Goal: Task Accomplishment & Management: Manage account settings

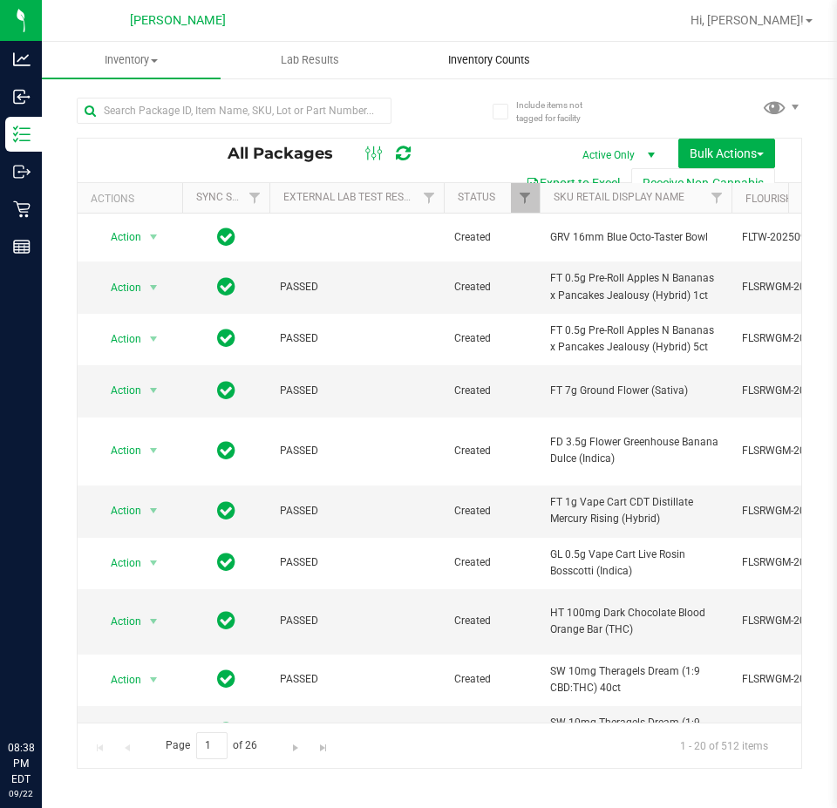
click at [477, 60] on span "Inventory Counts" at bounding box center [488, 60] width 129 height 16
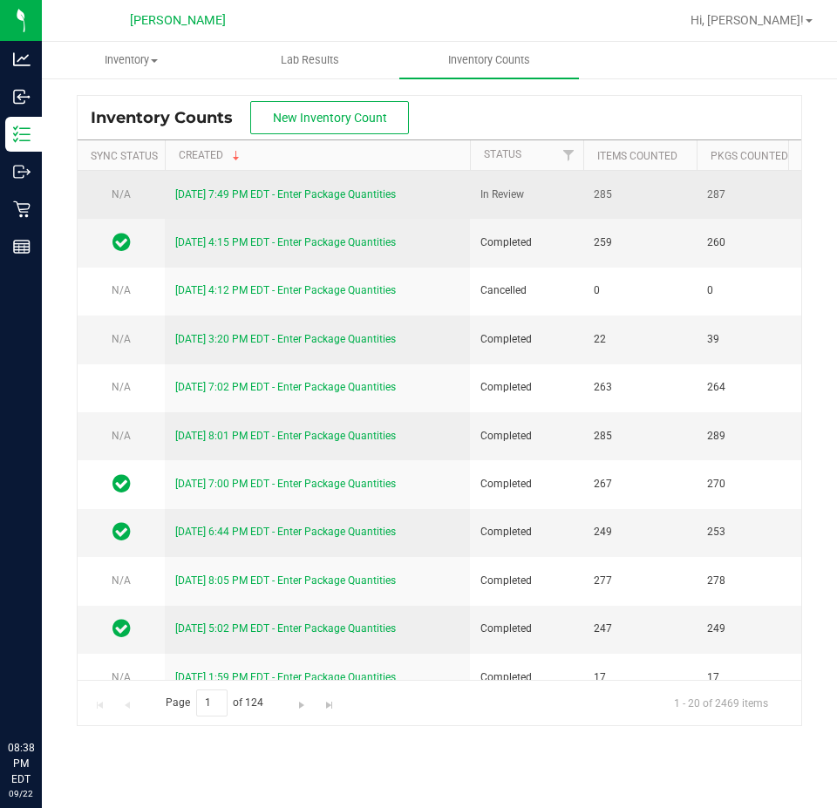
click at [381, 196] on link "9/22/25 7:49 PM EDT - Enter Package Quantities" at bounding box center [285, 194] width 220 height 12
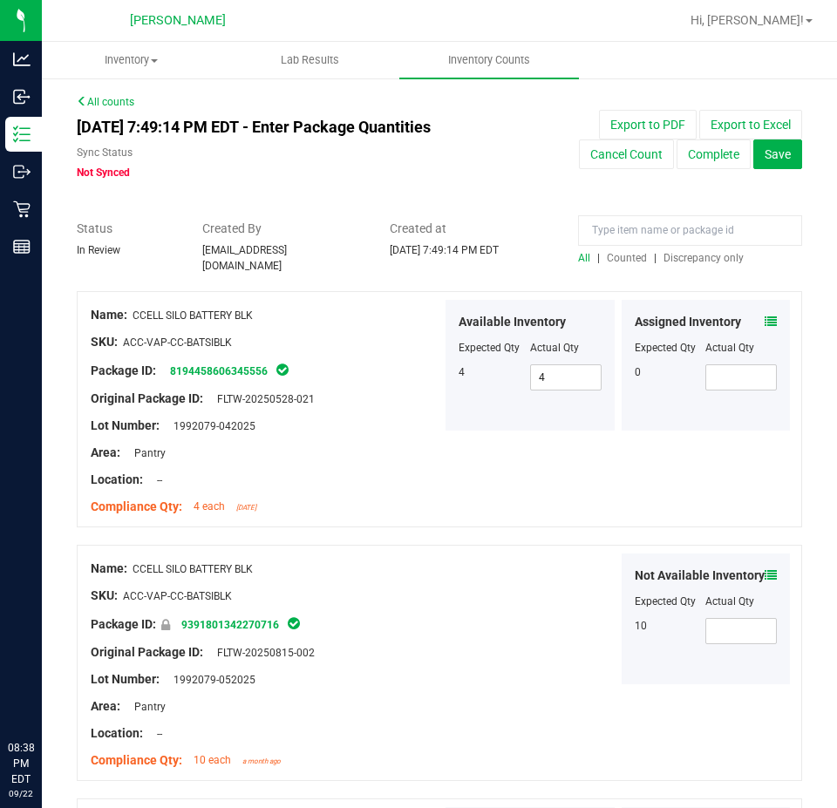
click at [700, 265] on div "All | Counted | Discrepancy only" at bounding box center [690, 258] width 224 height 16
click at [707, 248] on div at bounding box center [690, 235] width 224 height 31
click at [705, 274] on div at bounding box center [439, 282] width 725 height 17
click at [719, 264] on div "All | Counted | Discrepancy only" at bounding box center [690, 258] width 224 height 16
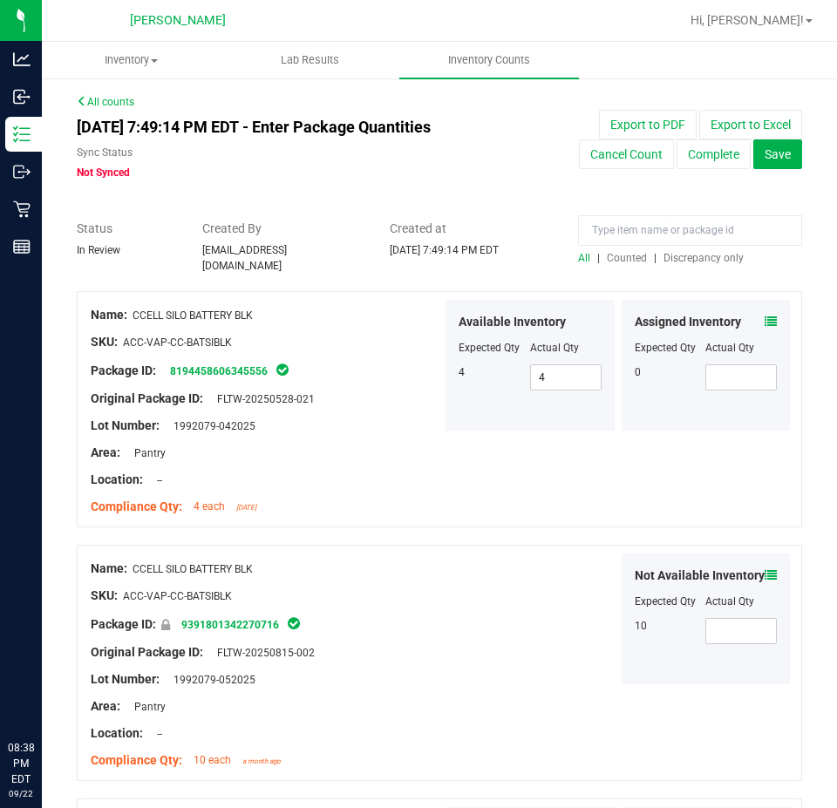
click at [719, 262] on span "Discrepancy only" at bounding box center [703, 258] width 80 height 12
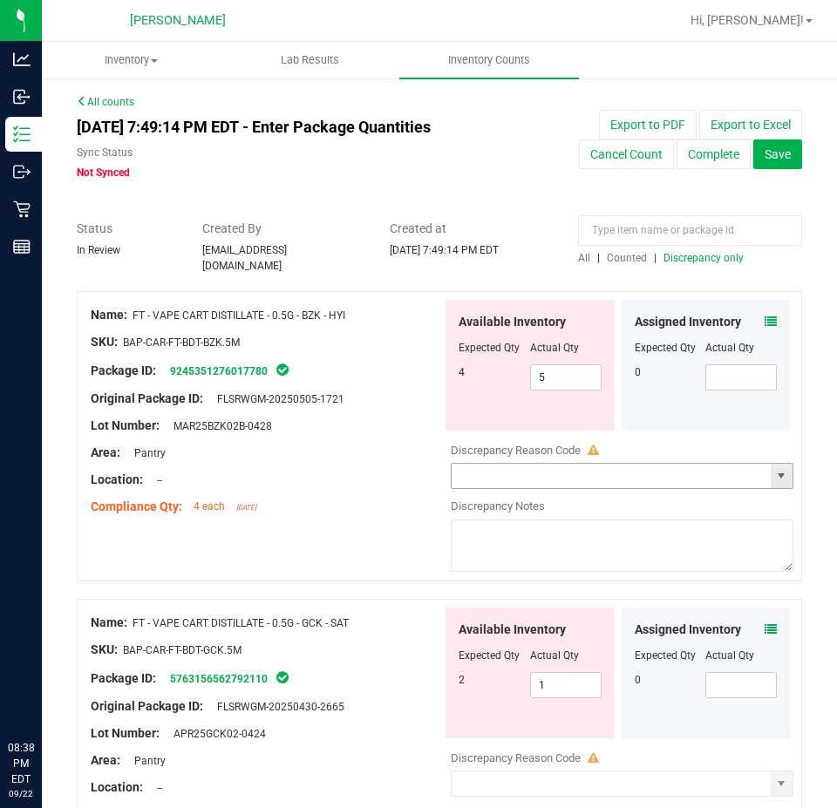
click at [717, 467] on input "text" at bounding box center [610, 476] width 319 height 24
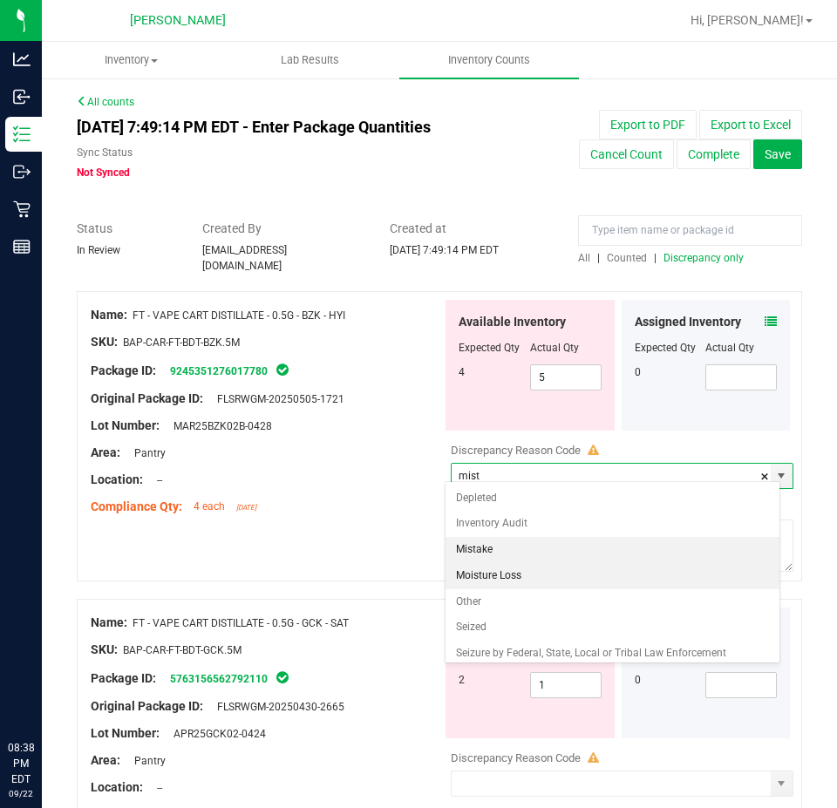
click at [607, 554] on li "Mistake" at bounding box center [612, 550] width 335 height 26
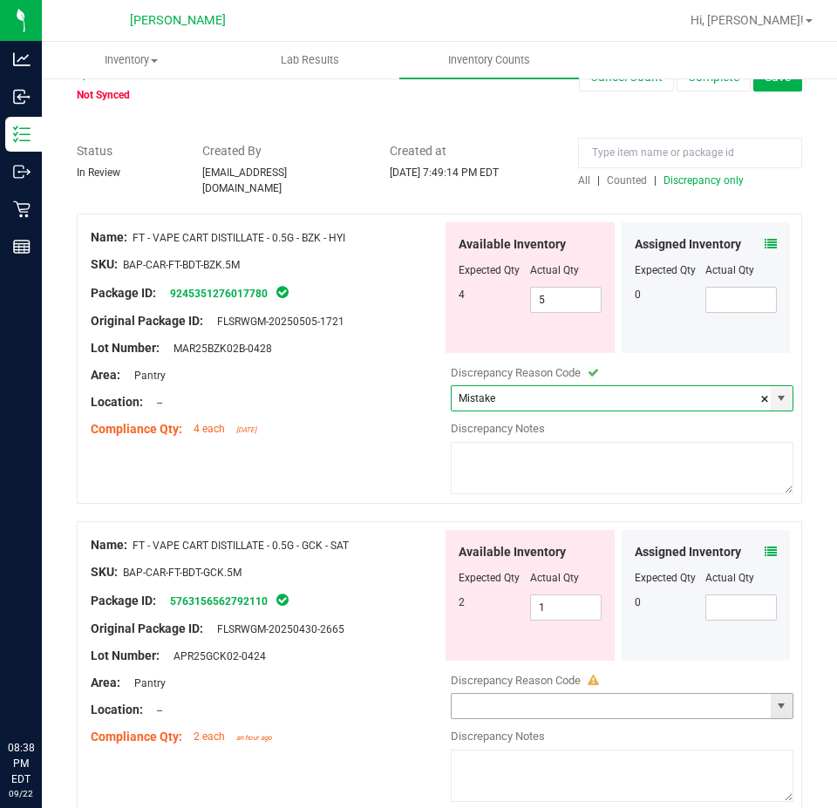
scroll to position [150, 0]
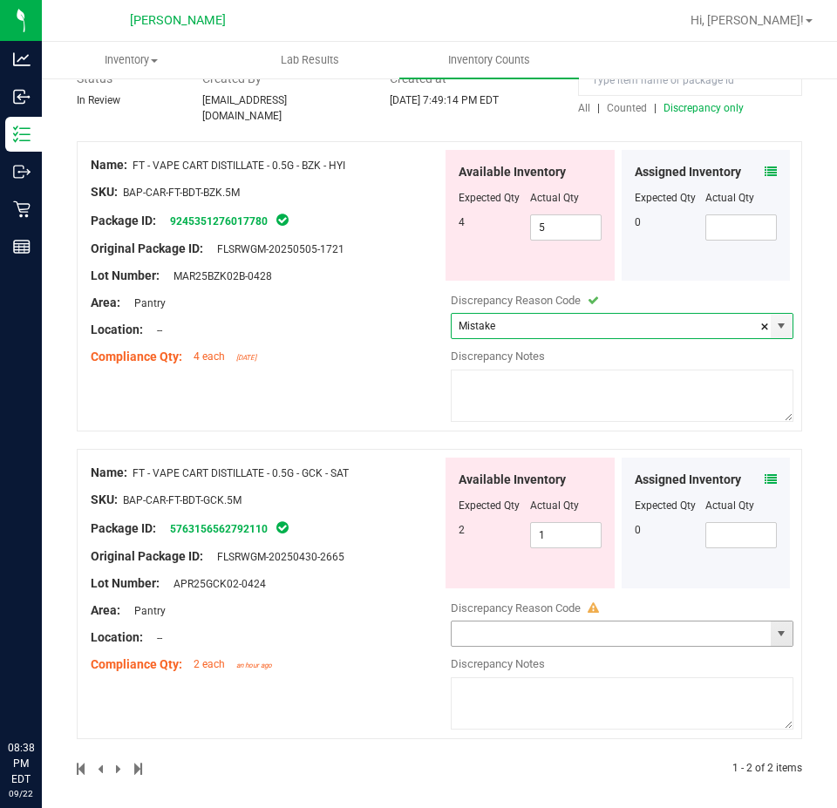
type input "Mistake"
click at [657, 622] on input "text" at bounding box center [610, 633] width 319 height 24
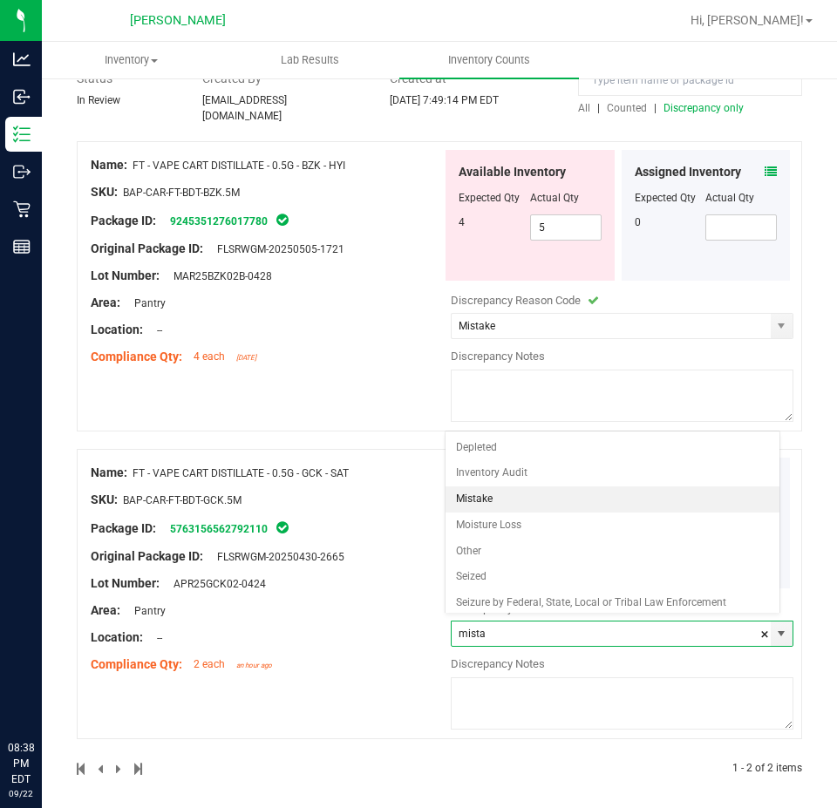
click at [605, 494] on li "Mistake" at bounding box center [612, 499] width 335 height 26
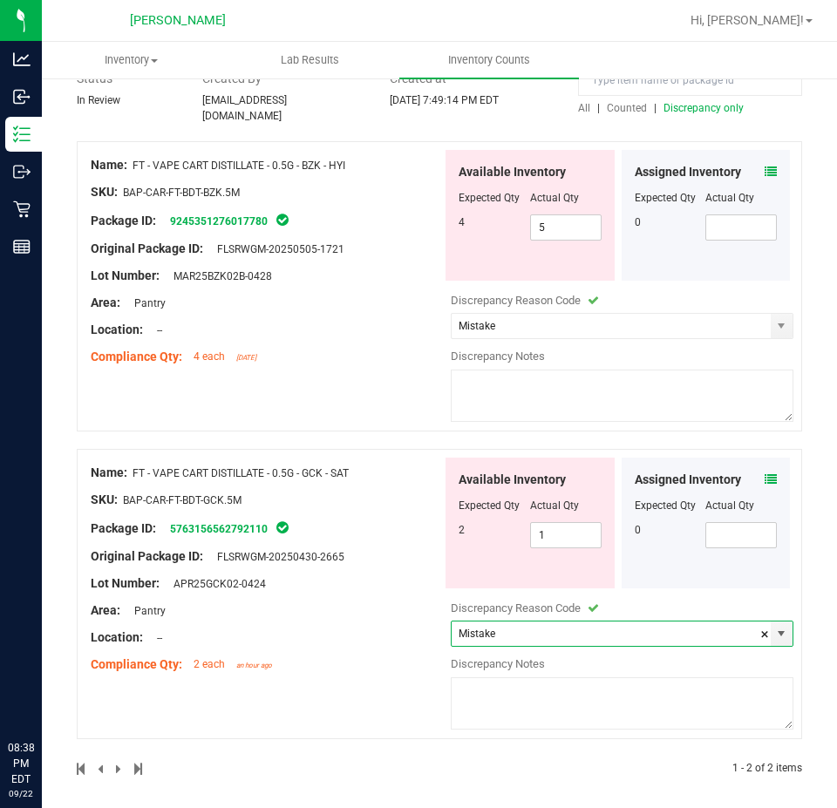
type input "Mistake"
click at [593, 372] on textarea at bounding box center [622, 396] width 343 height 52
type textarea "found a .5 bzk in the .5 gck spot"
click at [372, 422] on div "Name: FT - VAPE CART DISTILLATE - 0.5G - BZK - HYI SKU: BAP-CAR-FT-BDT-BZK.5M P…" at bounding box center [439, 286] width 725 height 290
drag, startPoint x: 627, startPoint y: 377, endPoint x: 80, endPoint y: 397, distance: 546.8
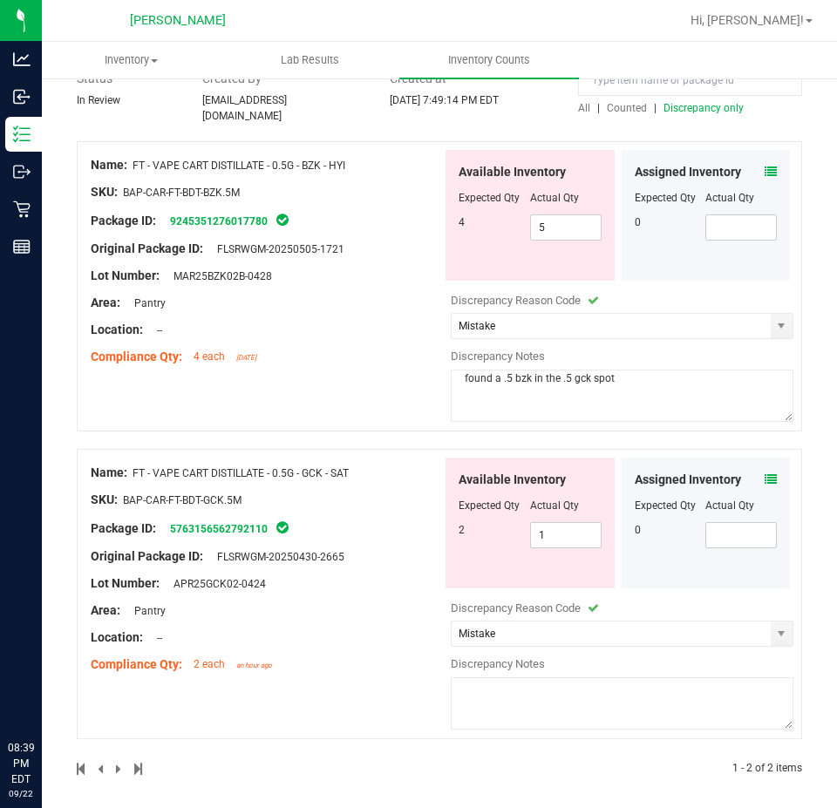
click at [80, 397] on div "Name: FT - VAPE CART DISTILLATE - 0.5G - BZK - HYI SKU: BAP-CAR-FT-BDT-BZK.5M P…" at bounding box center [439, 286] width 725 height 290
click at [590, 704] on textarea at bounding box center [622, 703] width 343 height 52
paste textarea "found a .5 bzk in the .5 gck spot"
type textarea "found a .5 bzk in the .5 gck spot"
click at [281, 312] on div at bounding box center [266, 316] width 351 height 9
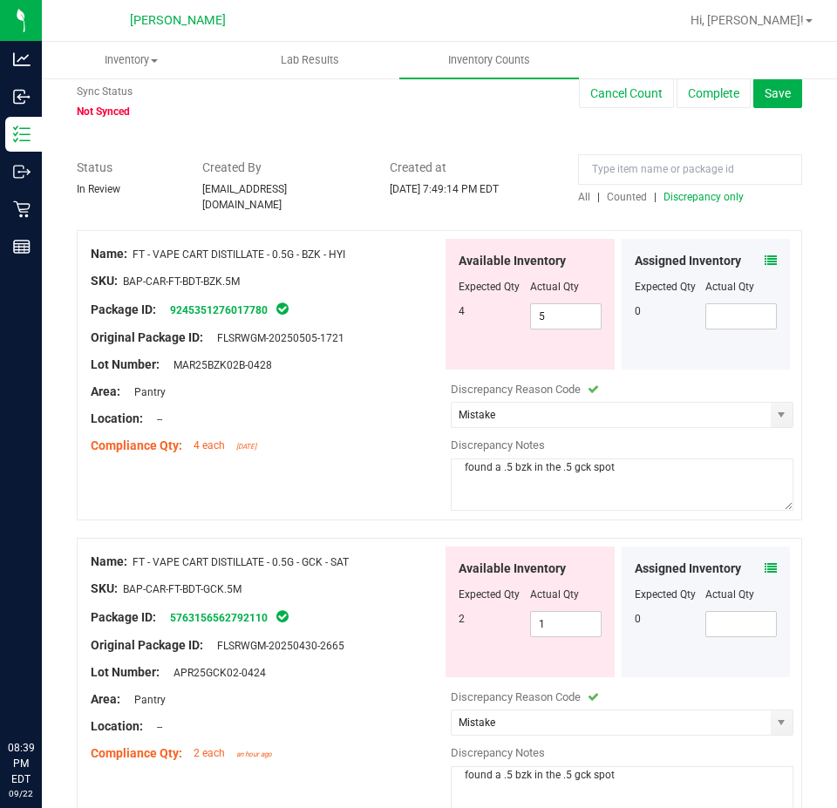
scroll to position [0, 0]
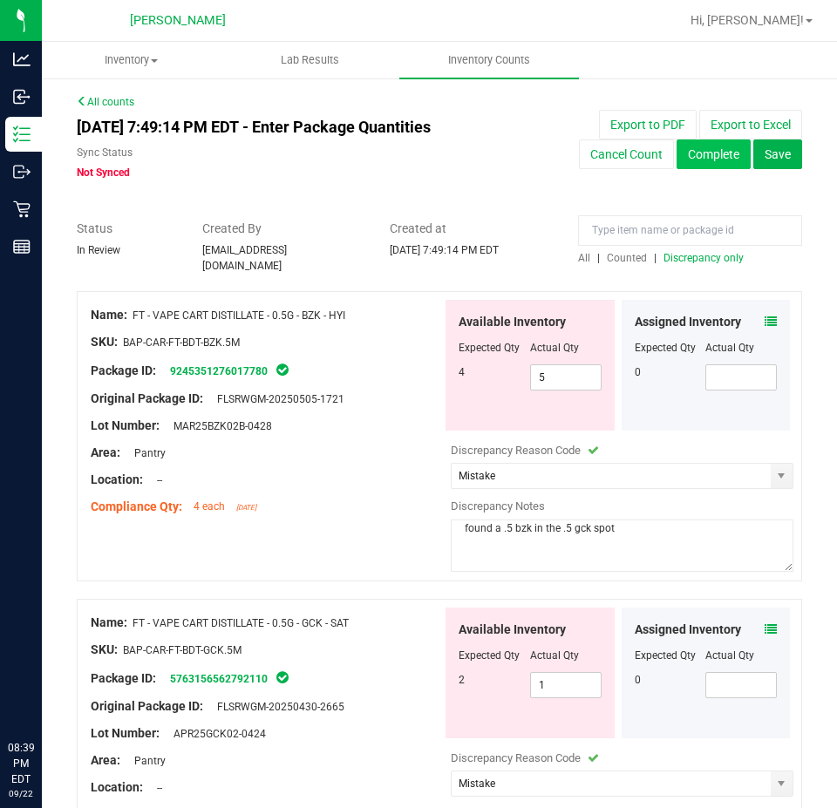
click at [720, 153] on button "Complete" at bounding box center [713, 154] width 74 height 30
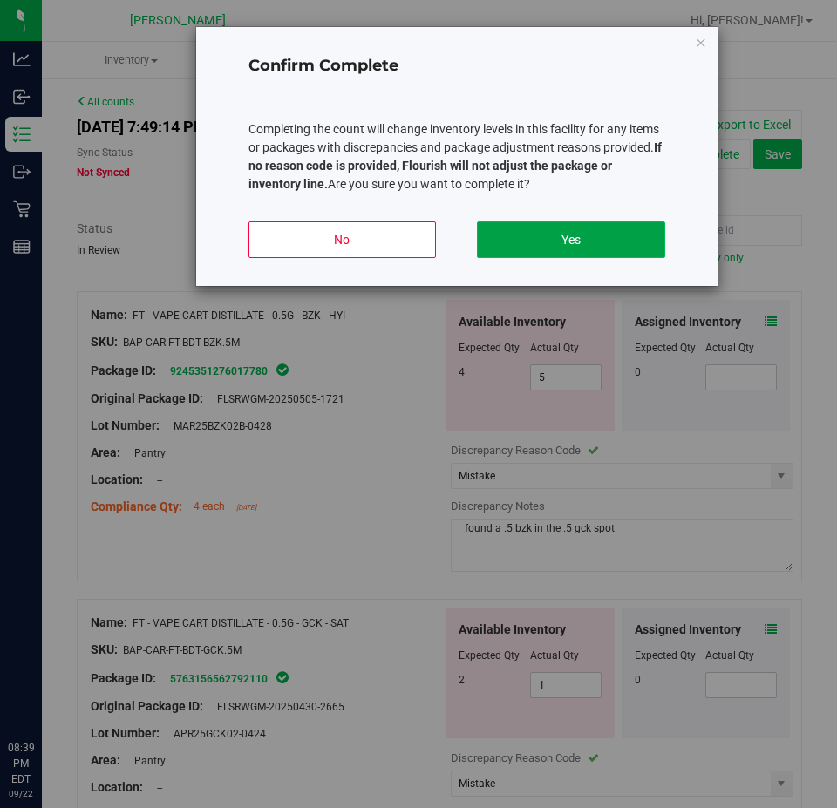
click at [633, 236] on button "Yes" at bounding box center [570, 239] width 187 height 37
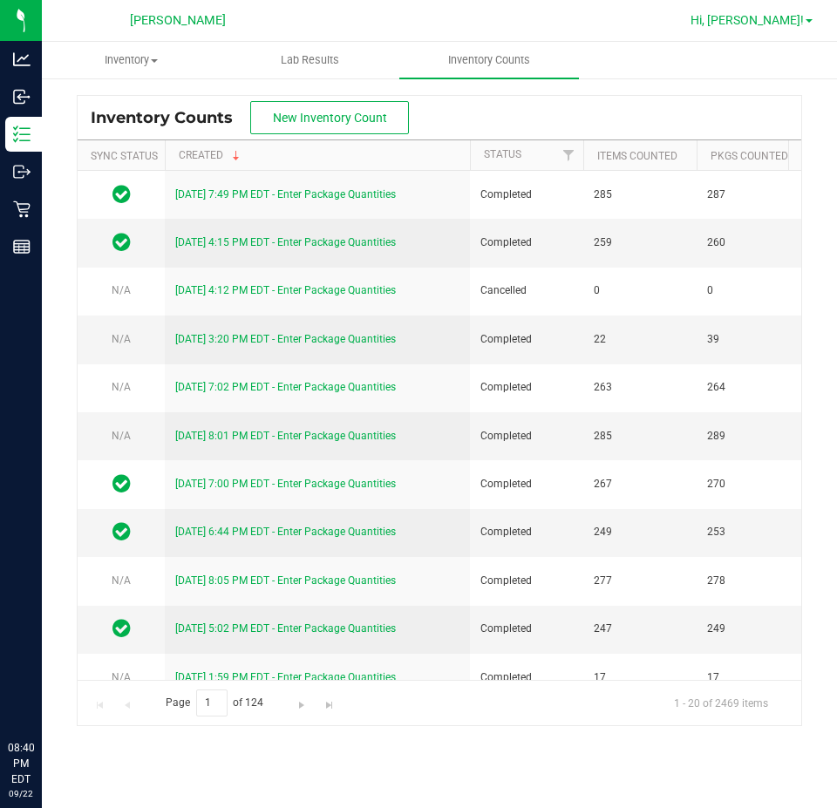
click at [795, 11] on link "Hi, [PERSON_NAME]!" at bounding box center [751, 20] width 136 height 18
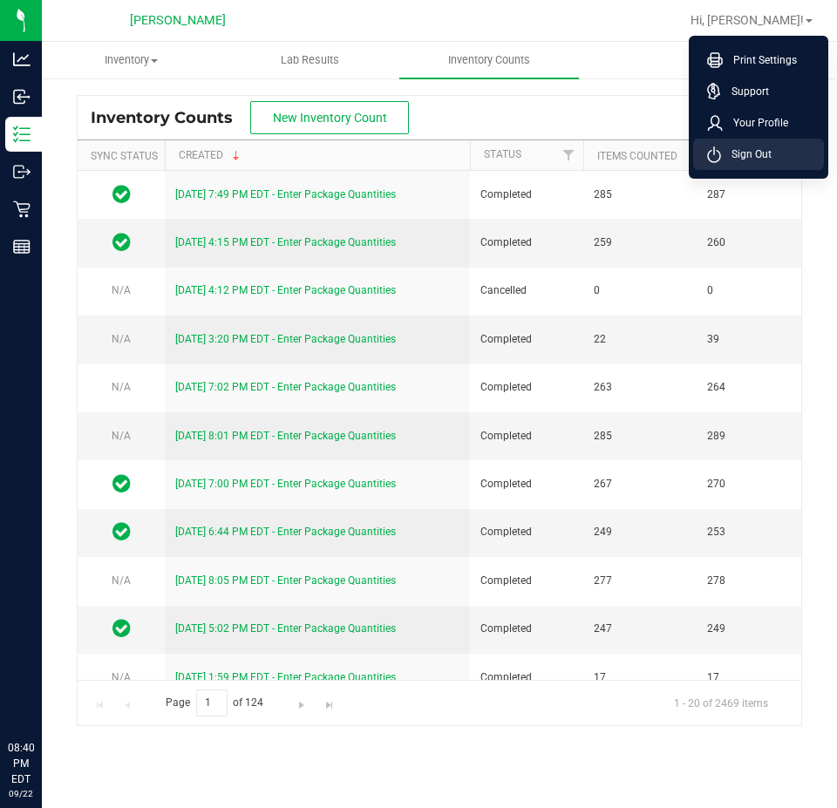
click at [779, 158] on li "Sign Out" at bounding box center [758, 154] width 131 height 31
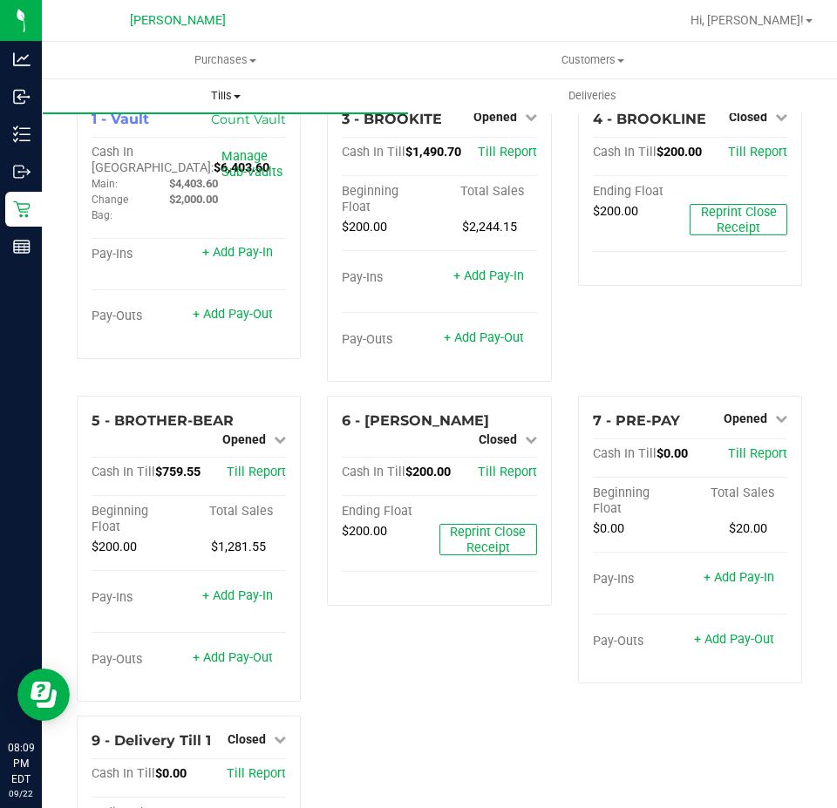
click at [248, 103] on span "Tills" at bounding box center [225, 96] width 365 height 16
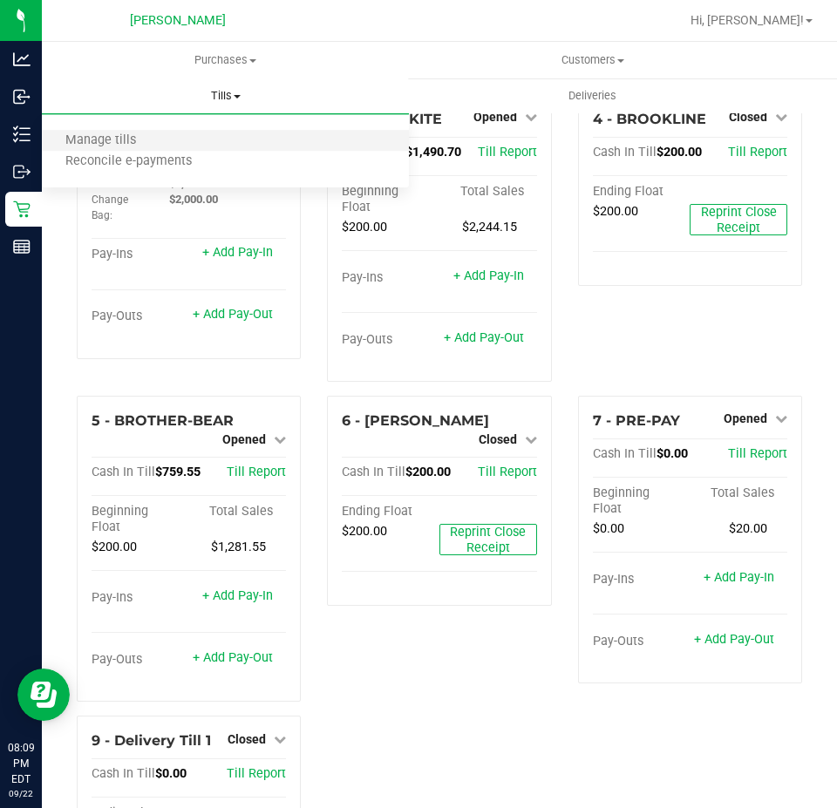
click at [208, 136] on li "Manage tills" at bounding box center [225, 141] width 367 height 21
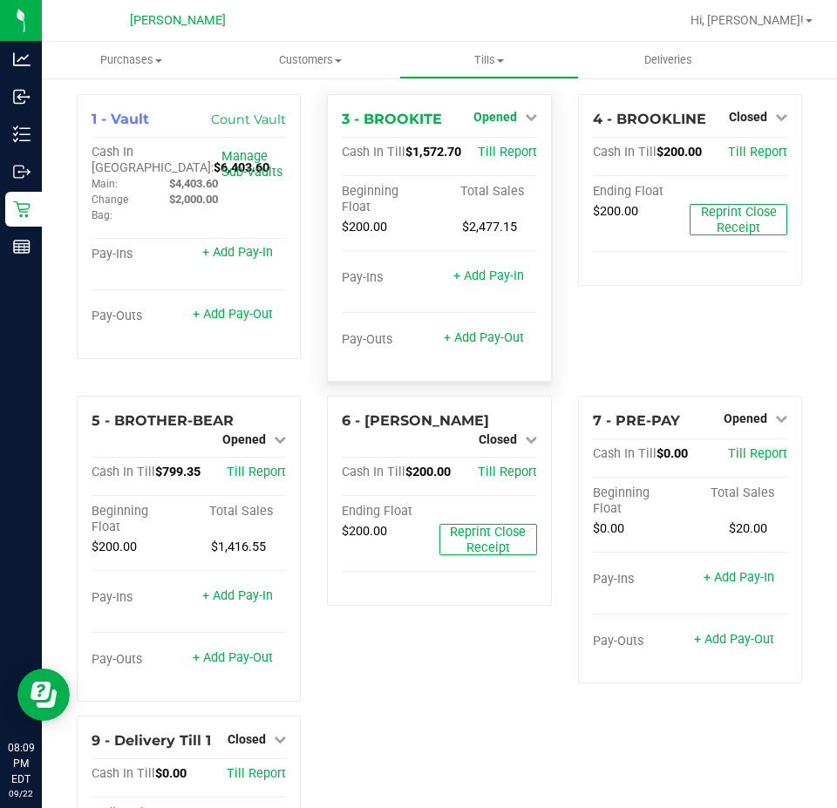
click at [500, 116] on span "Opened" at bounding box center [495, 117] width 44 height 14
click at [501, 153] on link "Close Till" at bounding box center [496, 153] width 47 height 14
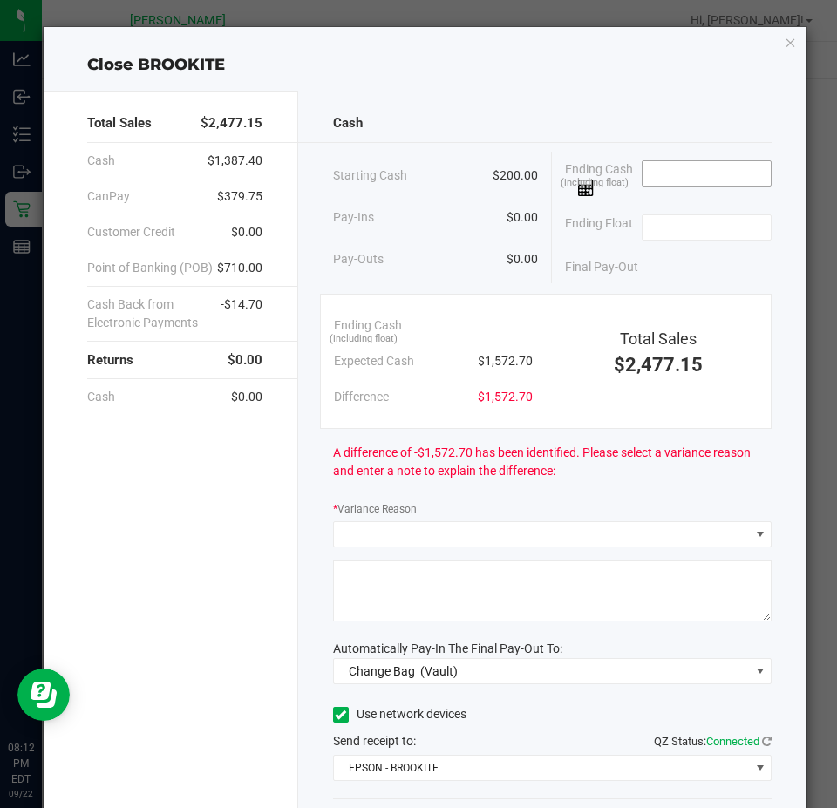
click at [704, 161] on input at bounding box center [706, 173] width 128 height 24
type input "$1,527.70"
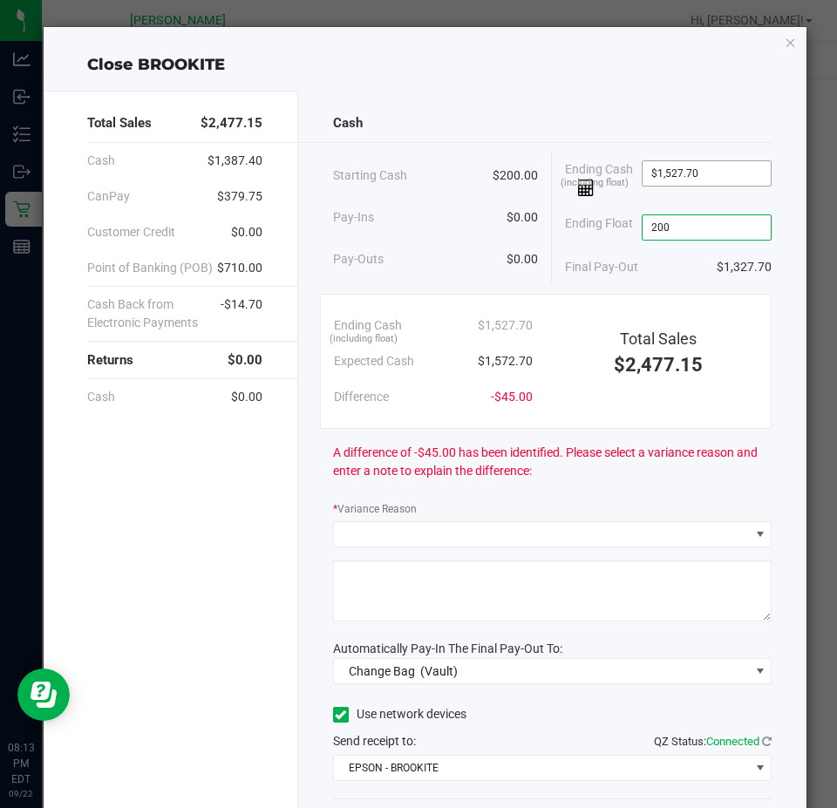
type input "200"
type input "1527.7"
type input "$200.00"
click at [688, 174] on input "1527.7" at bounding box center [706, 173] width 128 height 24
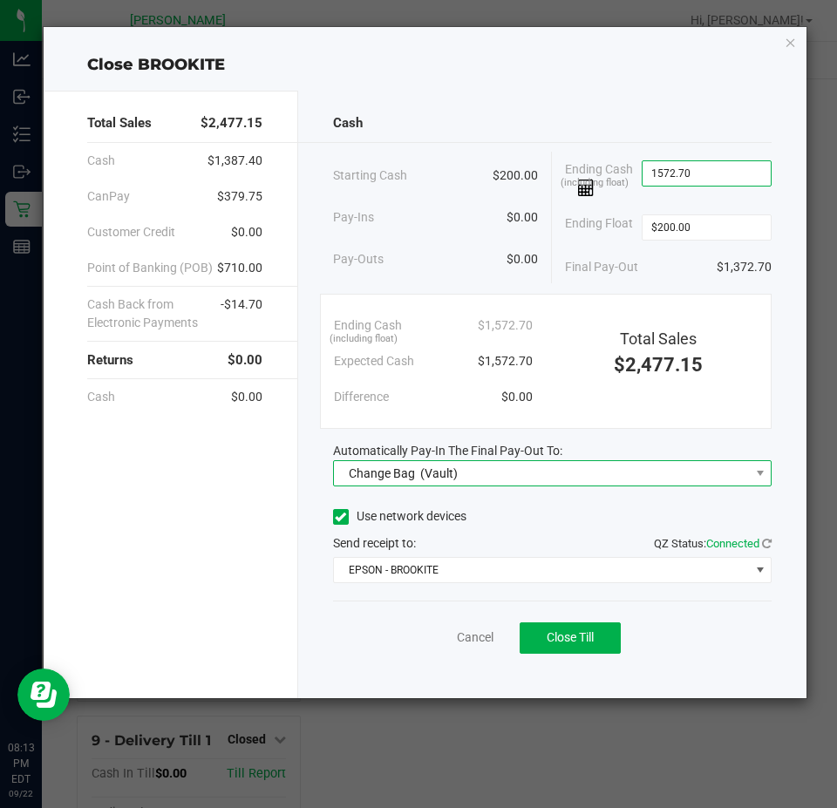
type input "$1,572.70"
click at [650, 467] on span "Change Bag (Vault)" at bounding box center [542, 473] width 416 height 24
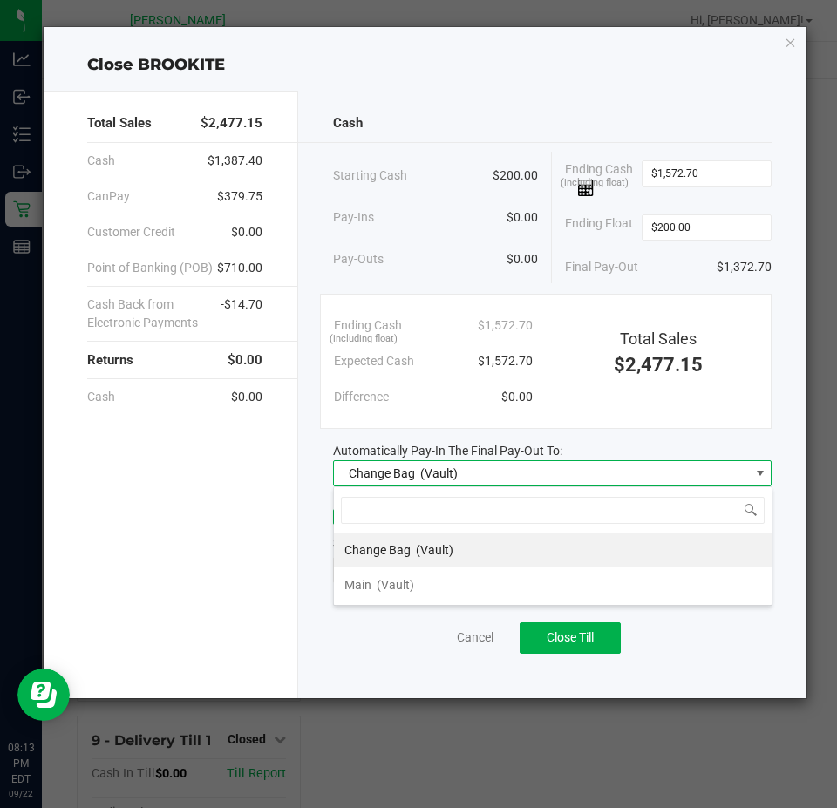
scroll to position [26, 438]
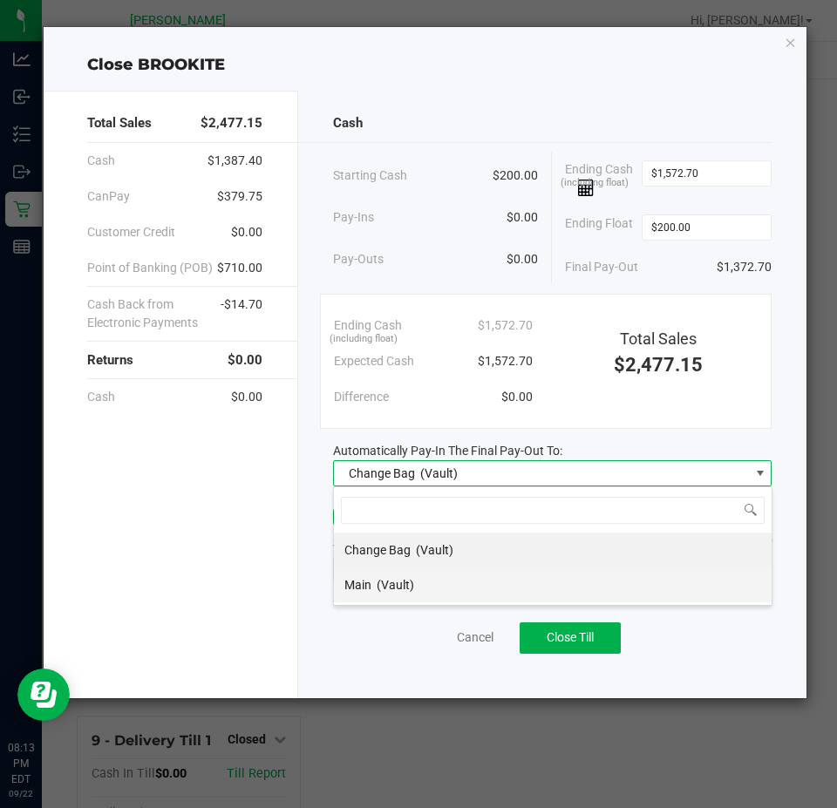
click at [394, 589] on span "(Vault)" at bounding box center [394, 585] width 37 height 14
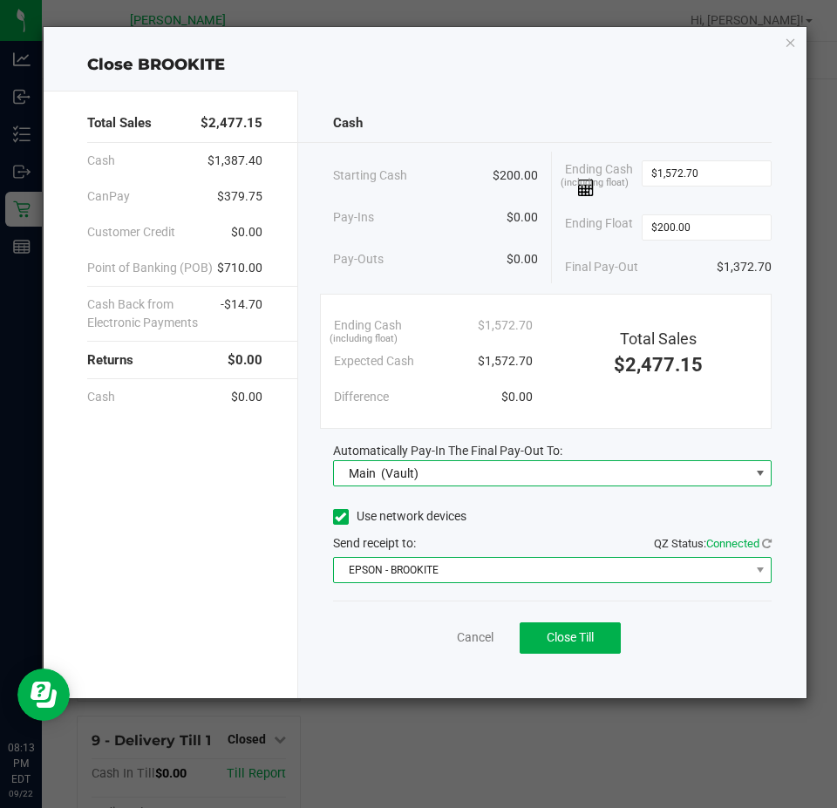
click at [512, 571] on span "EPSON - BROOKITE" at bounding box center [542, 570] width 416 height 24
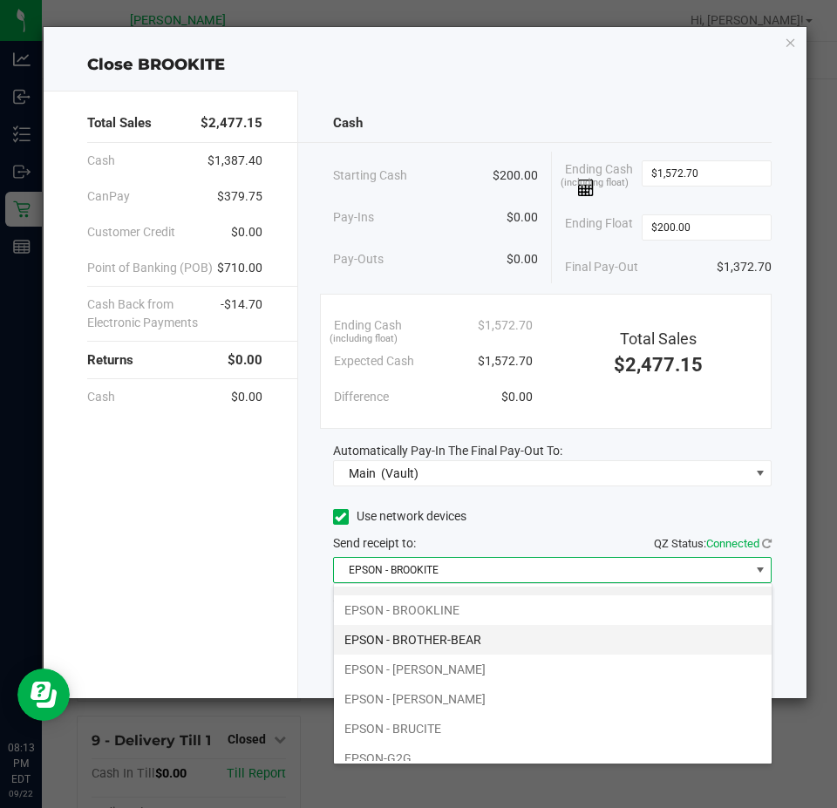
scroll to position [33, 0]
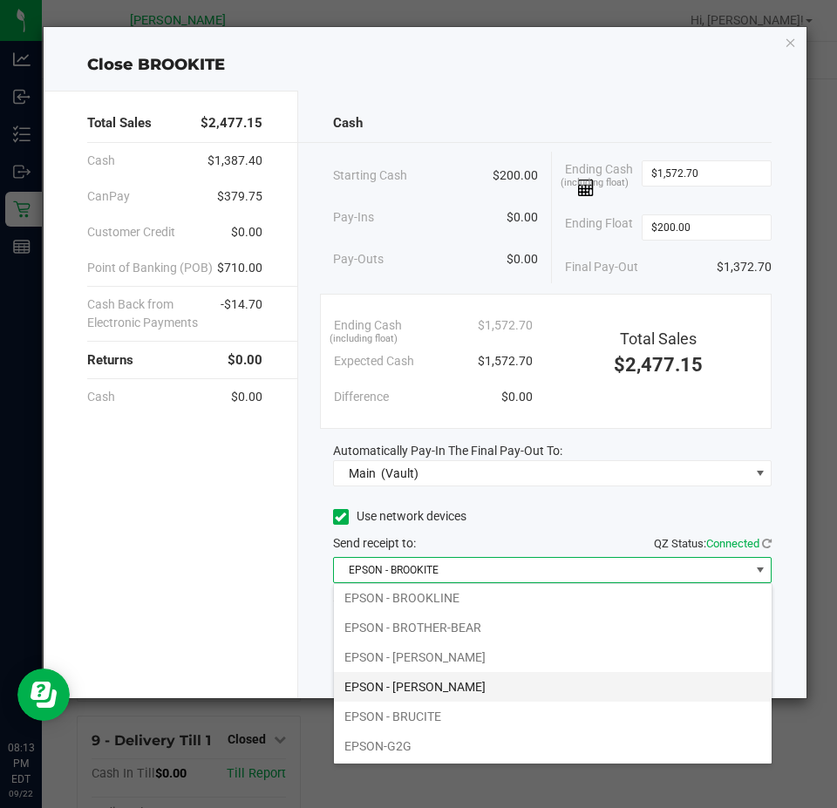
click at [471, 678] on li "EPSON - BRUCE-WILLIS" at bounding box center [552, 687] width 437 height 30
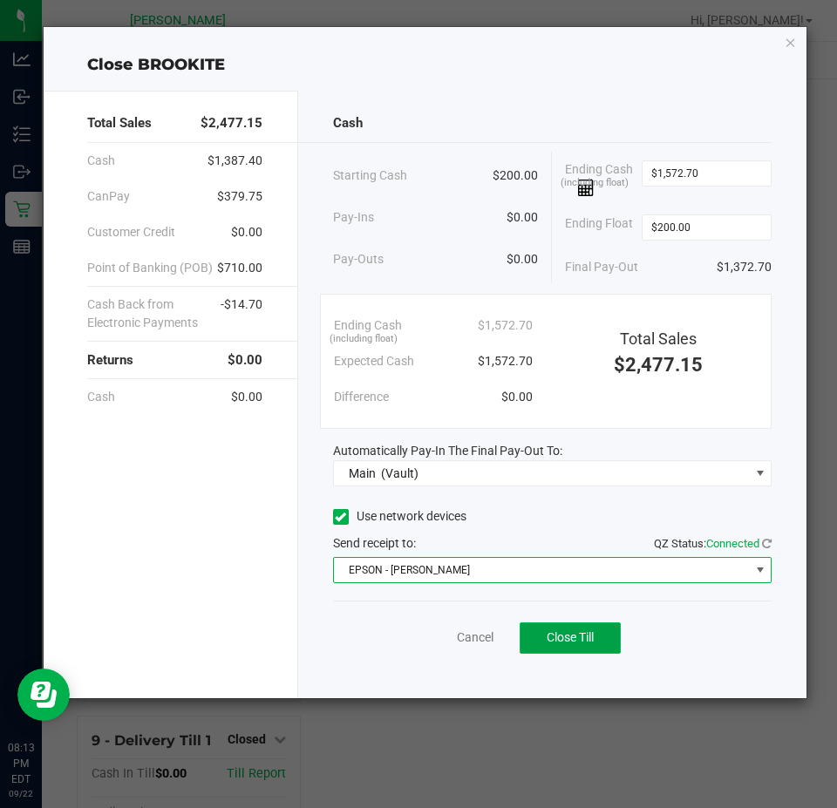
click at [599, 653] on button "Close Till" at bounding box center [569, 637] width 101 height 31
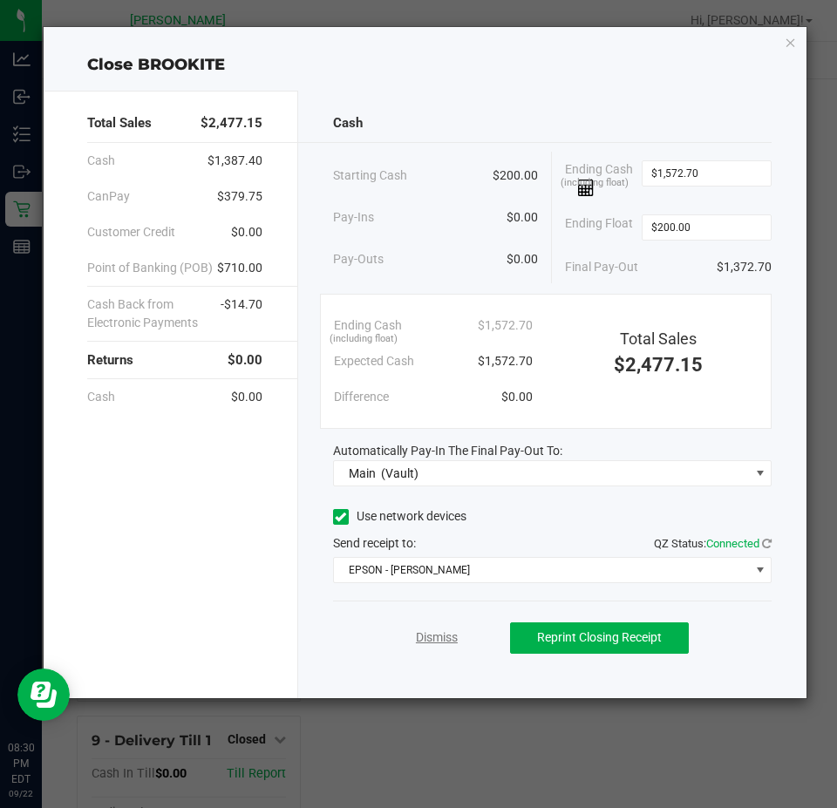
click at [424, 633] on link "Dismiss" at bounding box center [437, 637] width 42 height 18
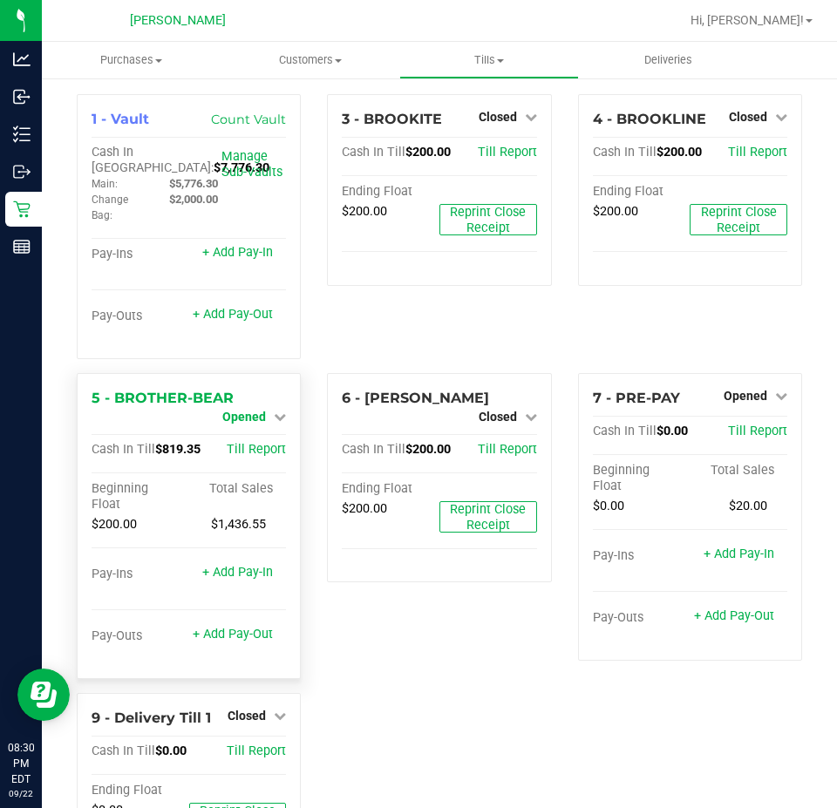
click at [252, 416] on span "Opened" at bounding box center [244, 417] width 44 height 14
click at [240, 423] on div "Close Till" at bounding box center [246, 432] width 131 height 47
click at [238, 431] on link "Close Till" at bounding box center [246, 431] width 47 height 14
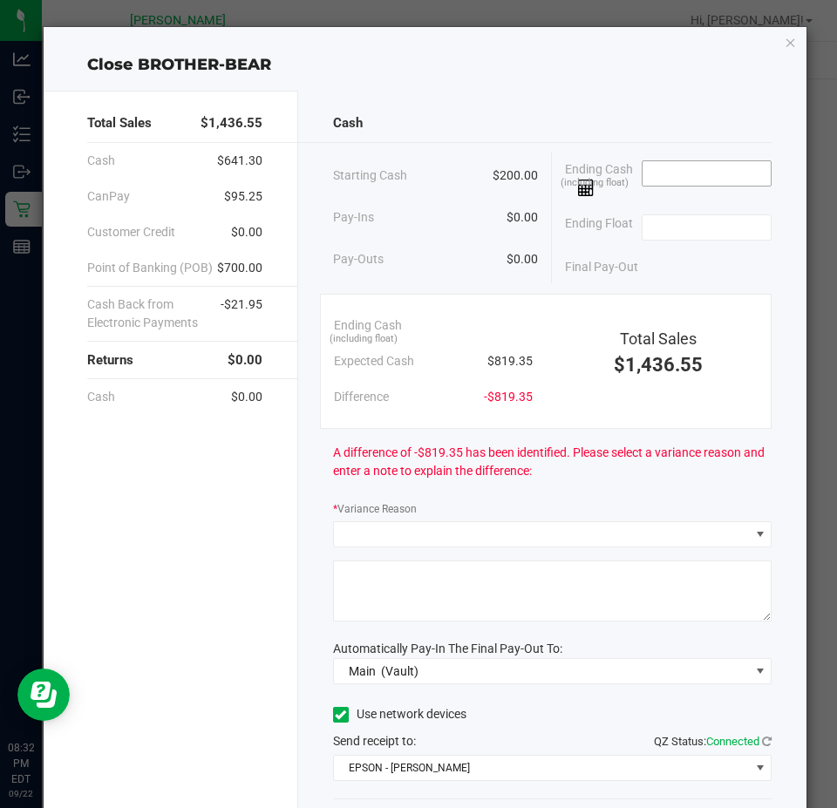
click at [693, 184] on input at bounding box center [706, 173] width 128 height 24
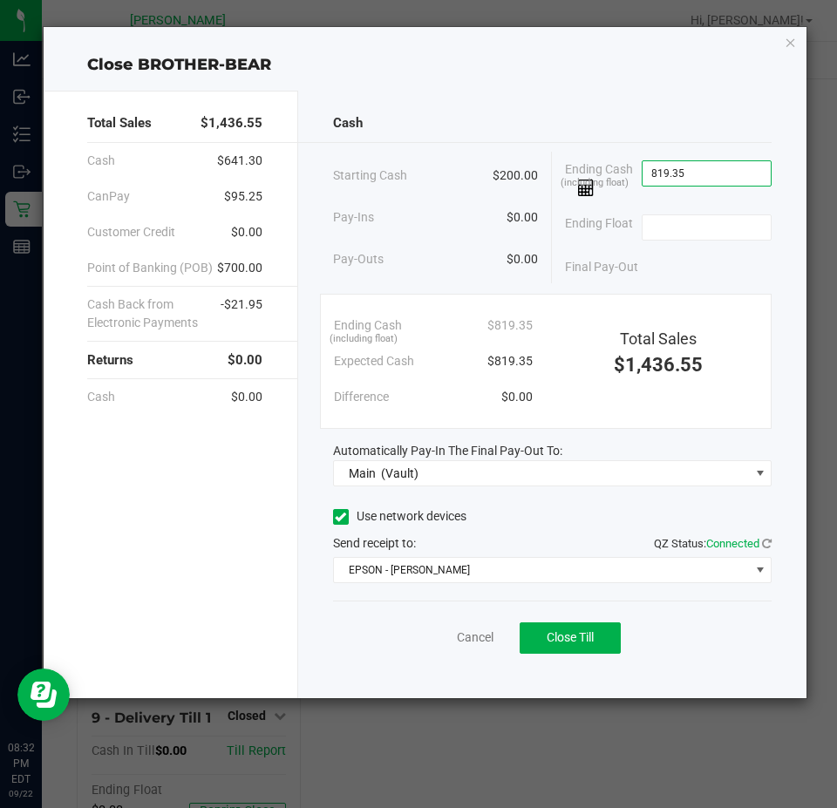
type input "$819.35"
type input "$200.00"
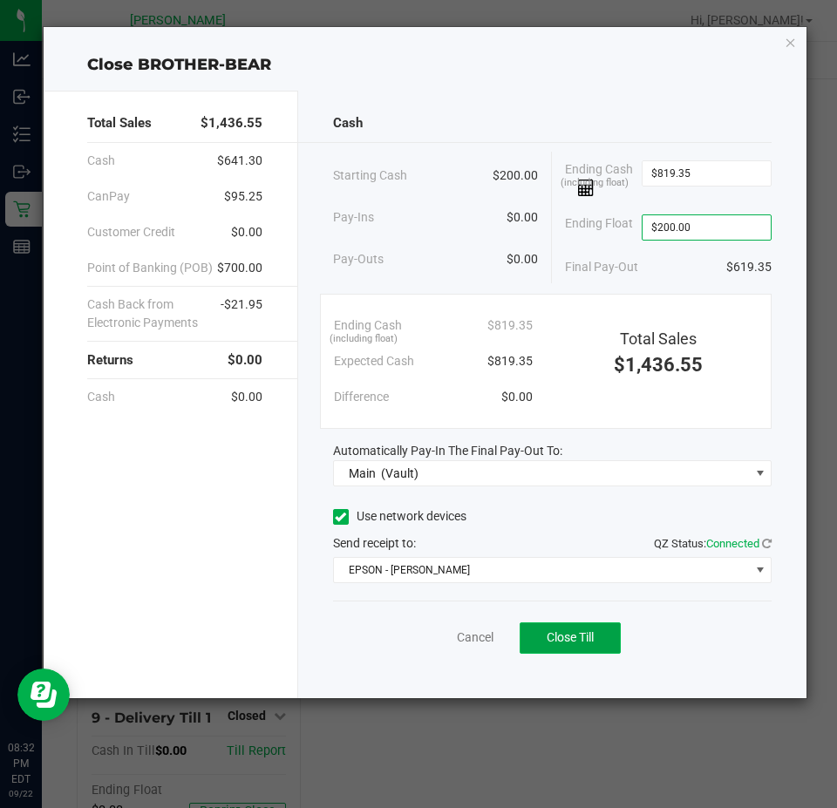
click at [590, 638] on span "Close Till" at bounding box center [569, 637] width 47 height 14
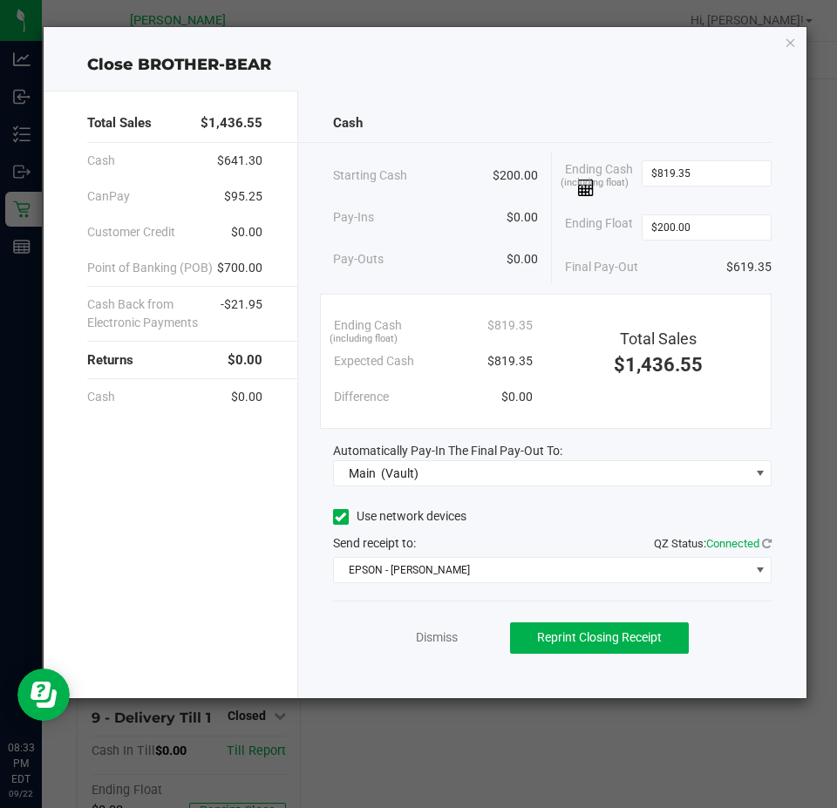
click at [434, 627] on div "Dismiss Reprint Closing Receipt" at bounding box center [552, 633] width 439 height 67
click at [451, 636] on link "Dismiss" at bounding box center [437, 637] width 42 height 18
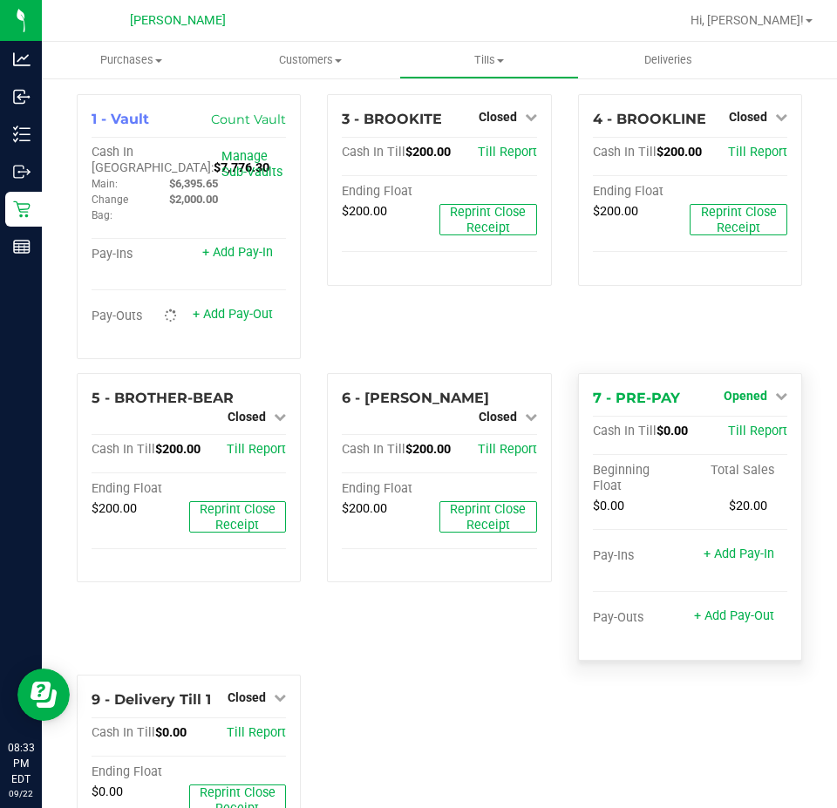
click at [750, 398] on span "Opened" at bounding box center [745, 396] width 44 height 14
click at [738, 433] on link "Close Till" at bounding box center [746, 431] width 47 height 14
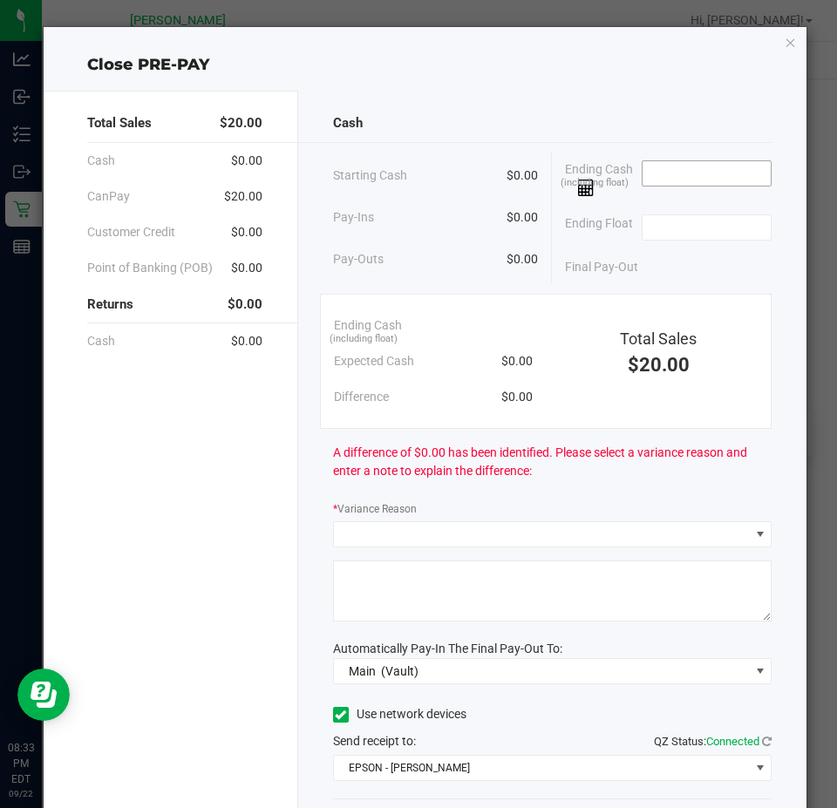
click at [681, 168] on input at bounding box center [706, 173] width 128 height 24
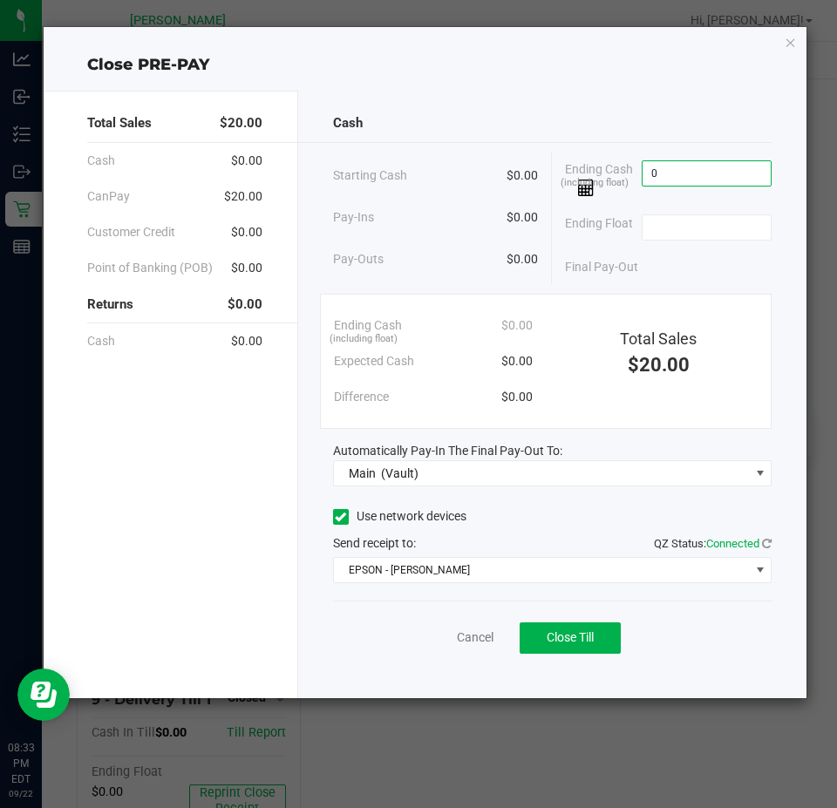
type input "$0.00"
click at [593, 637] on span "Close Till" at bounding box center [569, 637] width 47 height 14
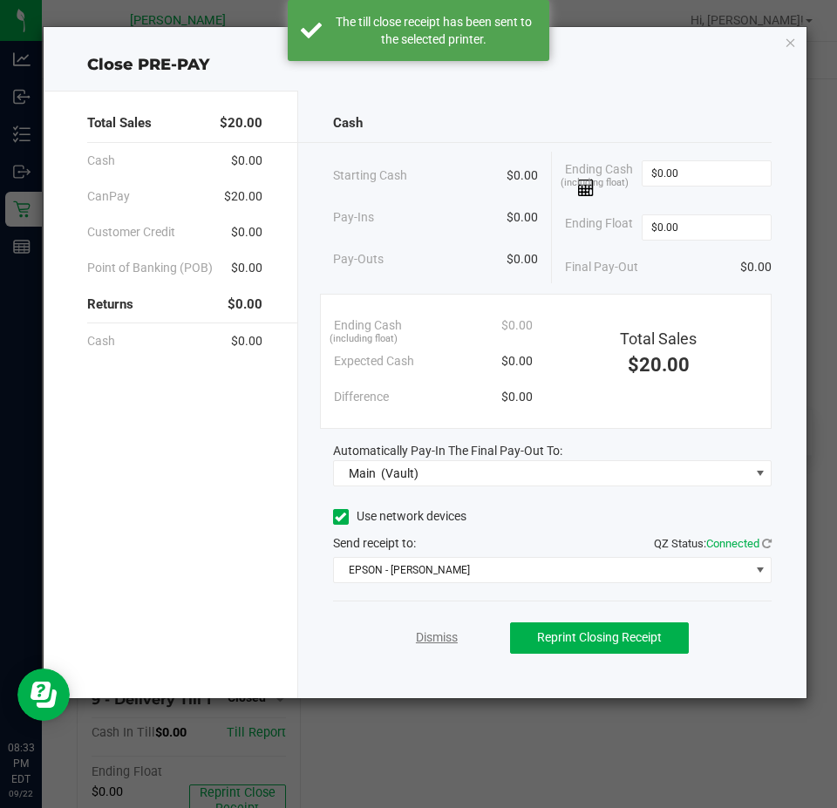
click at [431, 632] on link "Dismiss" at bounding box center [437, 637] width 42 height 18
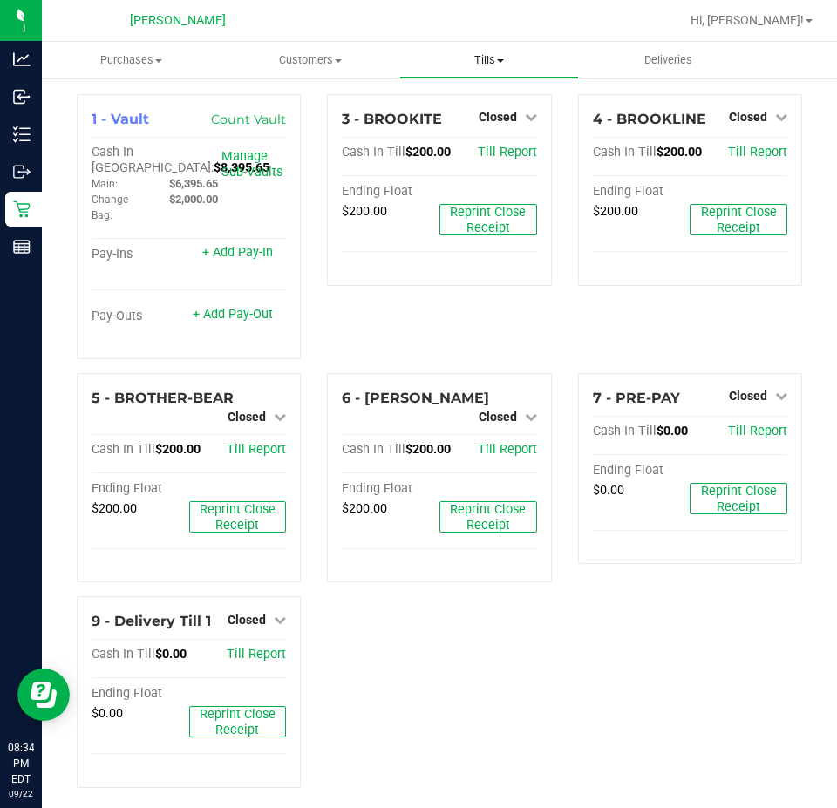
click at [480, 63] on span "Tills" at bounding box center [488, 60] width 177 height 16
click at [467, 121] on span "Reconcile e-payments" at bounding box center [485, 126] width 173 height 15
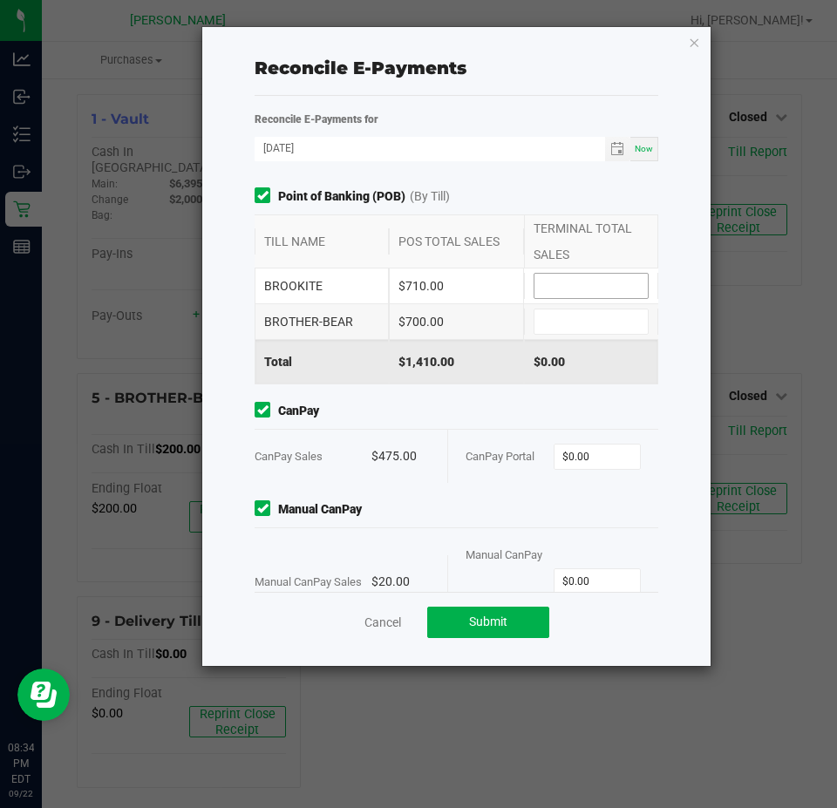
click at [555, 277] on input at bounding box center [590, 286] width 113 height 24
type input "$710.00"
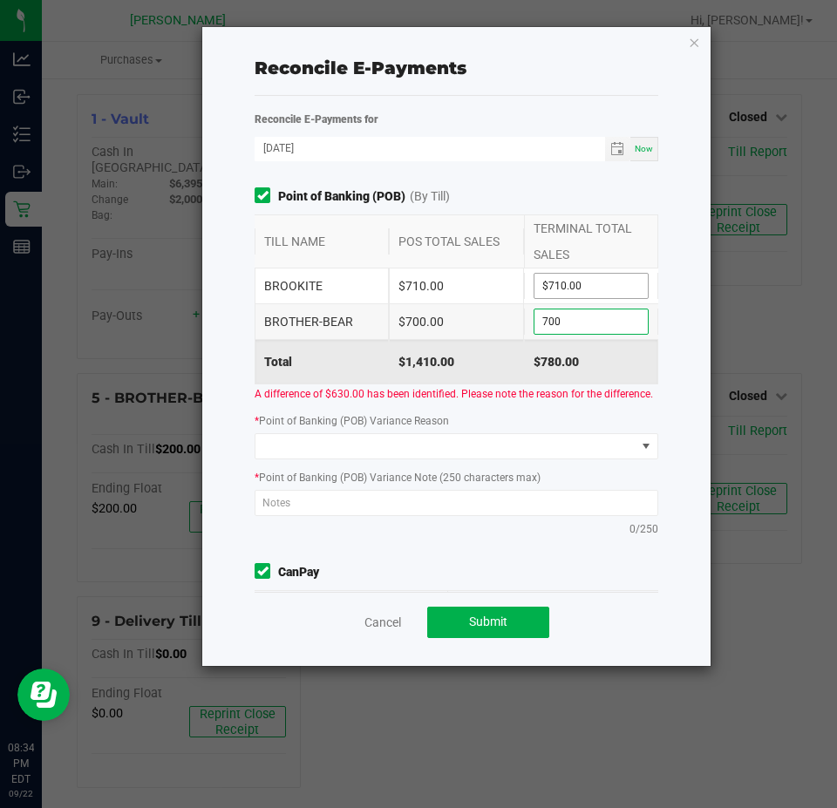
type input "$700.00"
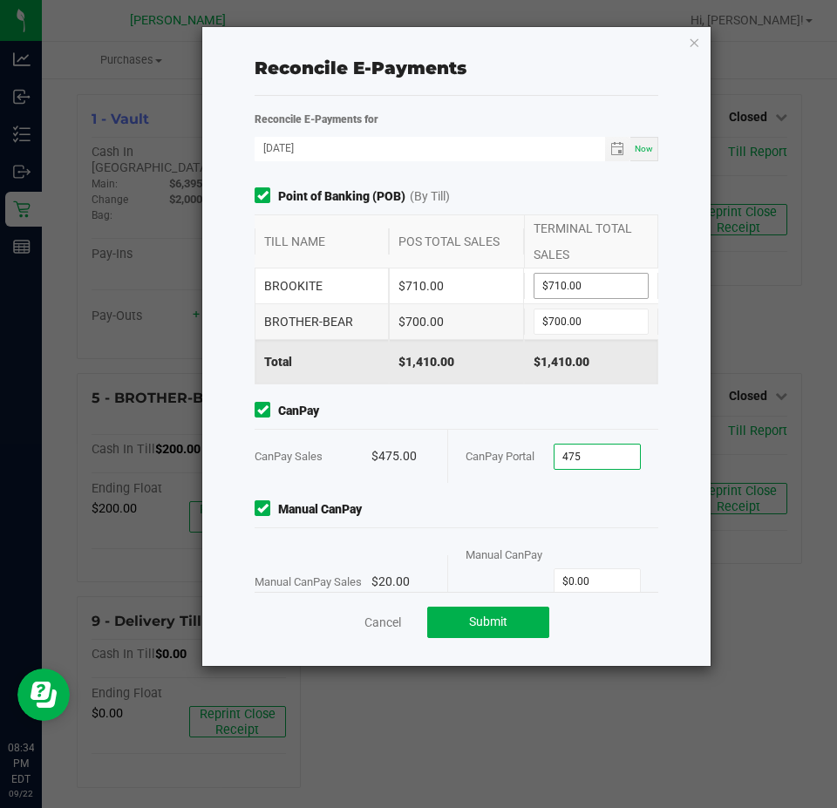
type input "$475.00"
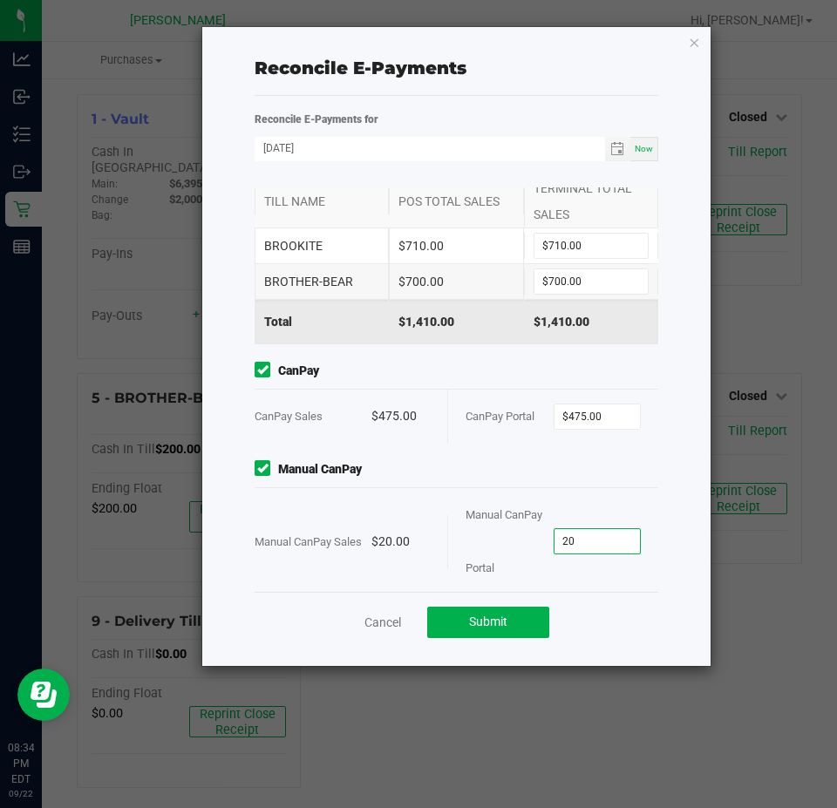
scroll to position [58, 0]
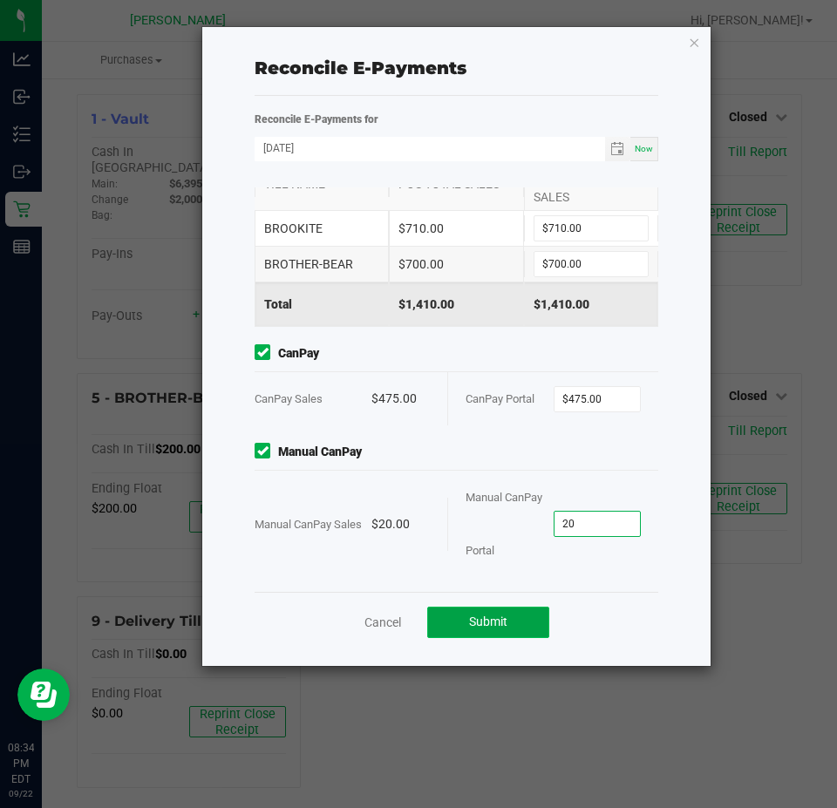
type input "$20.00"
click at [511, 628] on button "Submit" at bounding box center [488, 622] width 122 height 31
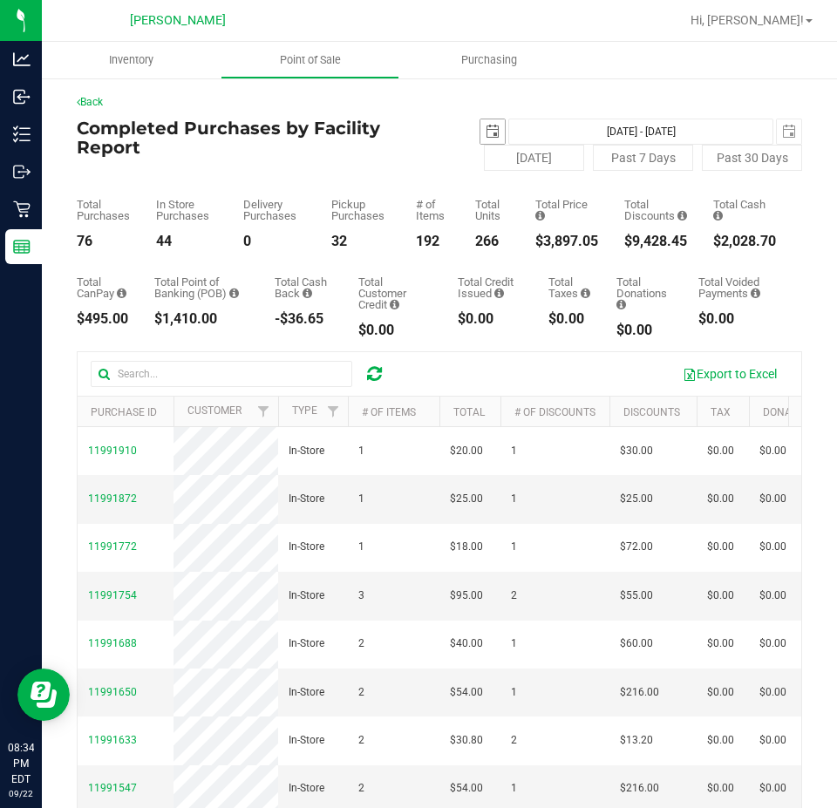
click at [480, 139] on span "select" at bounding box center [492, 131] width 24 height 24
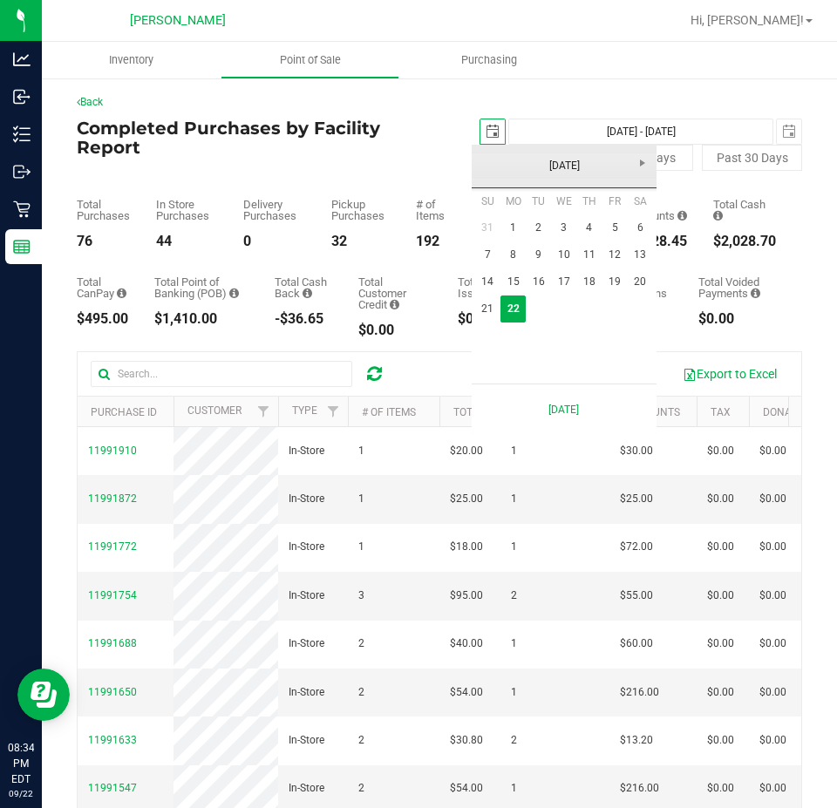
scroll to position [0, 44]
click at [478, 315] on link "21" at bounding box center [487, 308] width 25 height 27
type input "[DATE]"
type input "[DATE] - [DATE]"
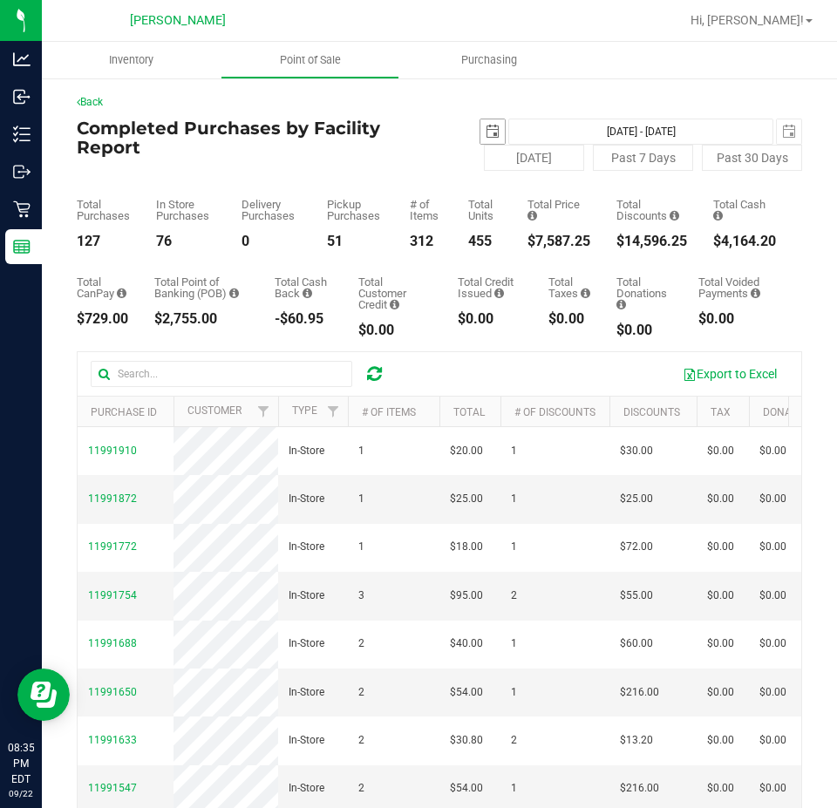
click at [491, 132] on span "select" at bounding box center [492, 132] width 14 height 14
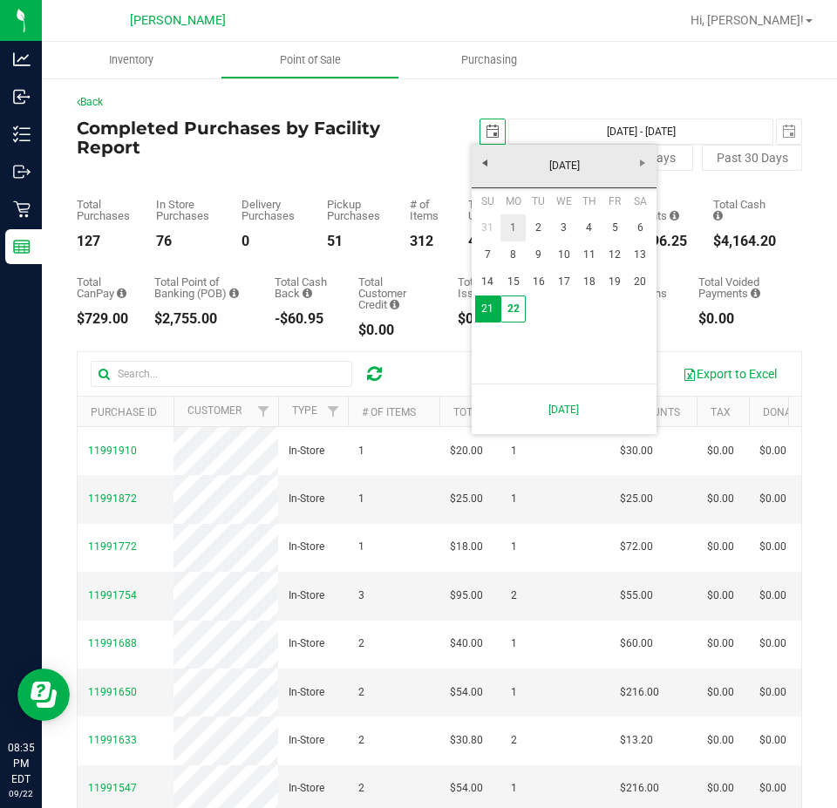
click at [517, 221] on link "1" at bounding box center [512, 227] width 25 height 27
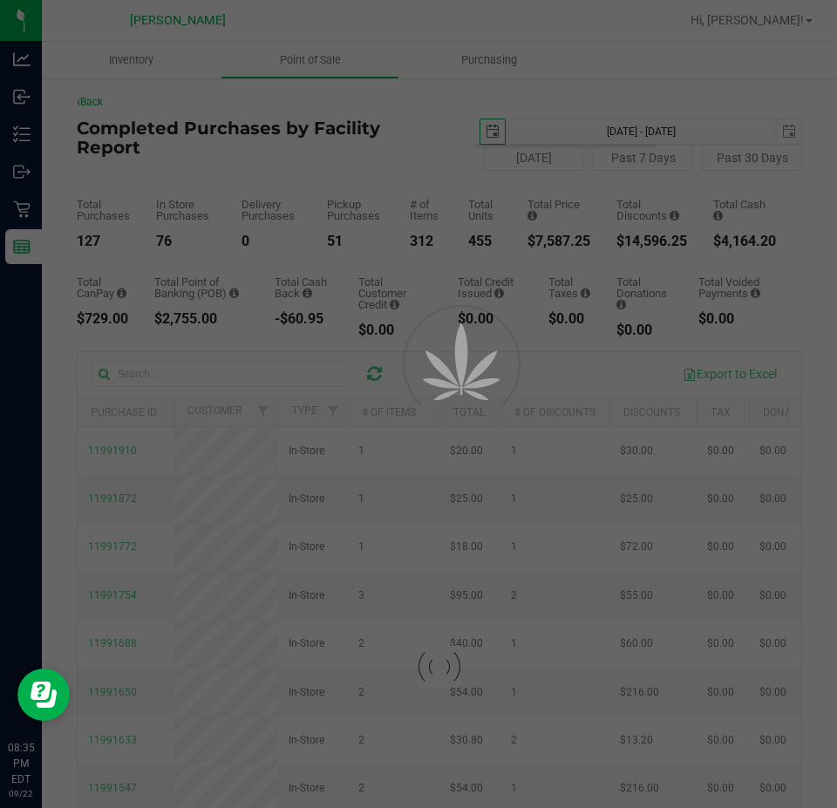
type input "[DATE]"
type input "[DATE] - [DATE]"
